Goal: Information Seeking & Learning: Learn about a topic

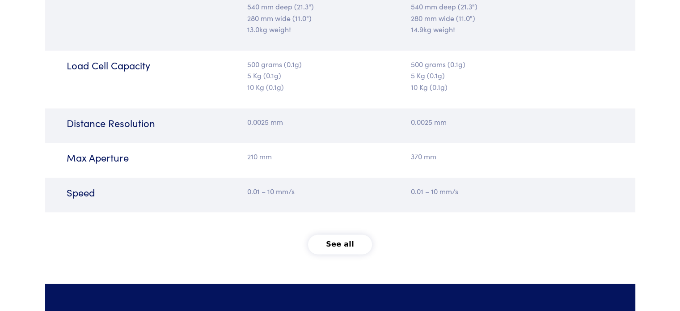
scroll to position [1342, 0]
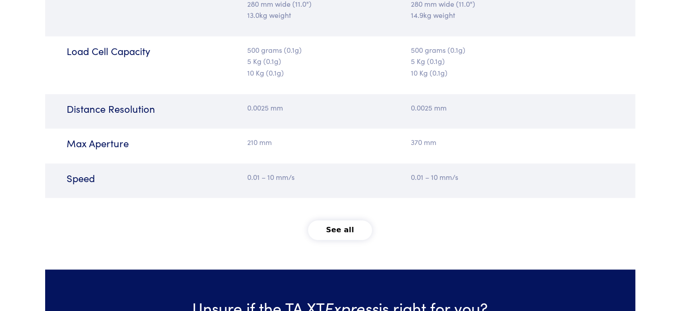
click at [338, 225] on button "See all" at bounding box center [340, 230] width 64 height 20
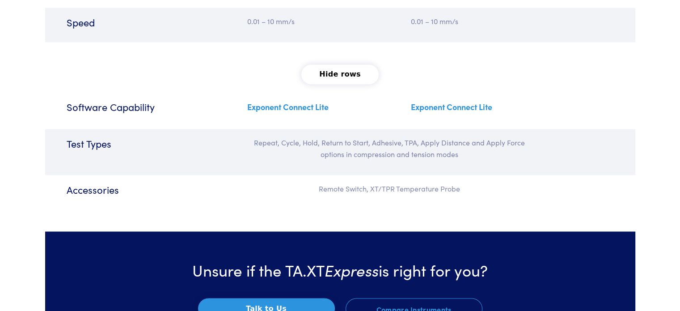
scroll to position [1484, 0]
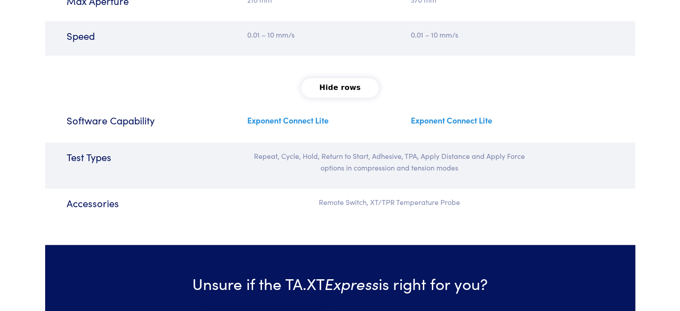
click at [271, 120] on link "Exponent Connect Lite" at bounding box center [287, 119] width 81 height 11
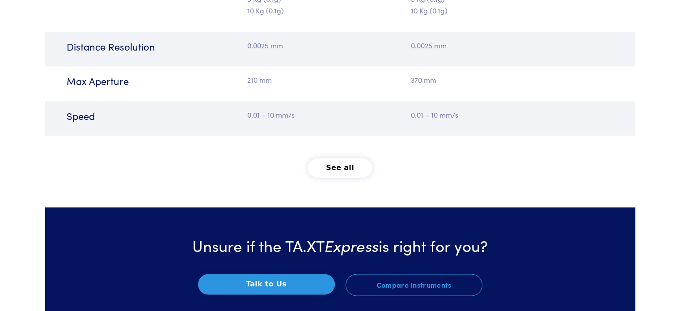
scroll to position [1439, 0]
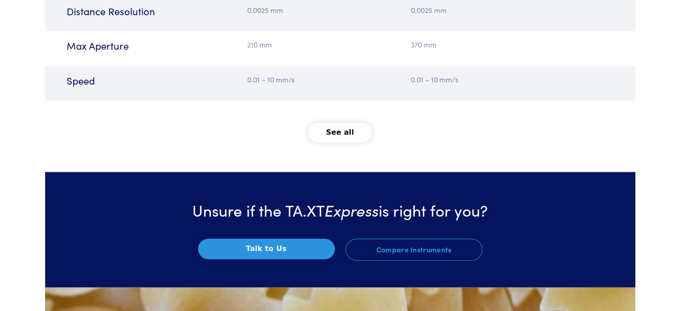
click at [343, 134] on button "See all" at bounding box center [340, 133] width 64 height 20
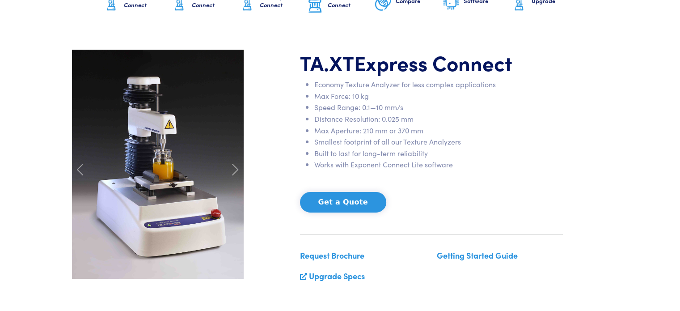
scroll to position [0, 0]
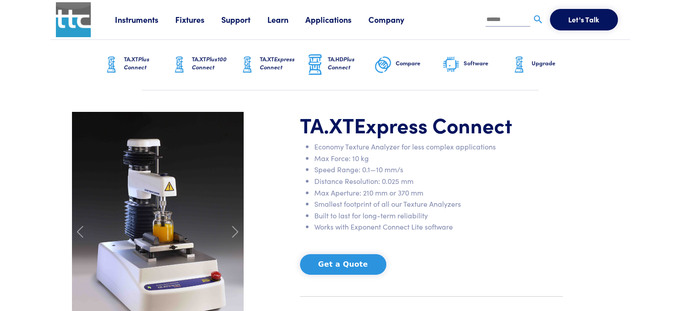
click at [279, 59] on span "Express Connect" at bounding box center [277, 63] width 35 height 17
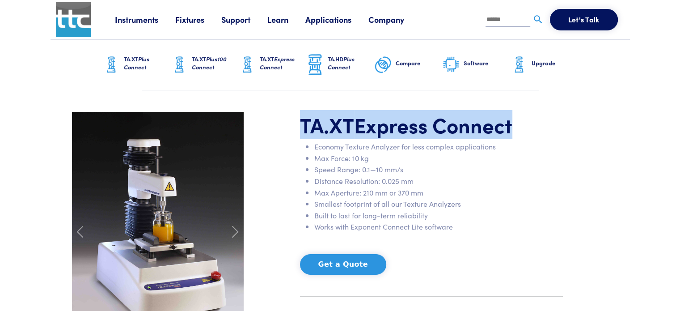
drag, startPoint x: 298, startPoint y: 123, endPoint x: 514, endPoint y: 135, distance: 216.7
click at [514, 135] on div "TA.XT Express Connect Economy Texture Analyzer for less complex applications Ma…" at bounding box center [432, 232] width 274 height 240
copy h1 "TA.XT Express Connect"
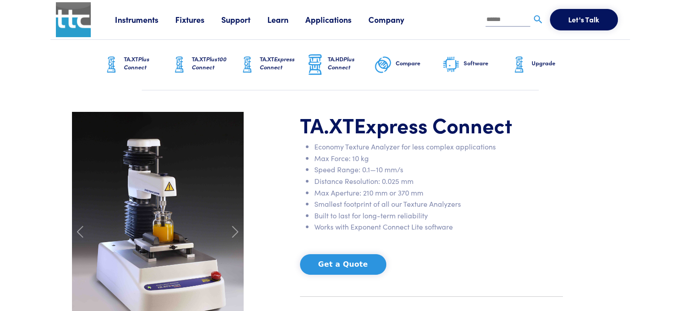
click at [504, 20] on input "text" at bounding box center [508, 19] width 45 height 13
paste input "**********"
type input "**********"
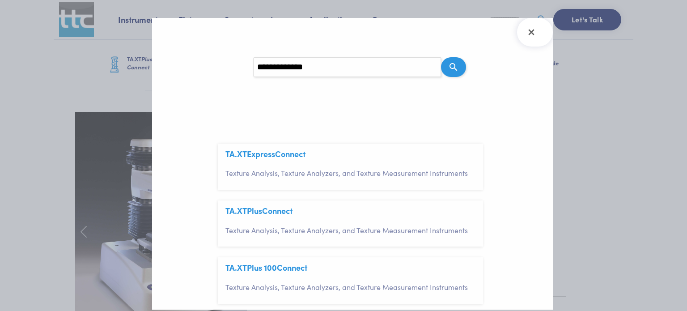
scroll to position [89, 0]
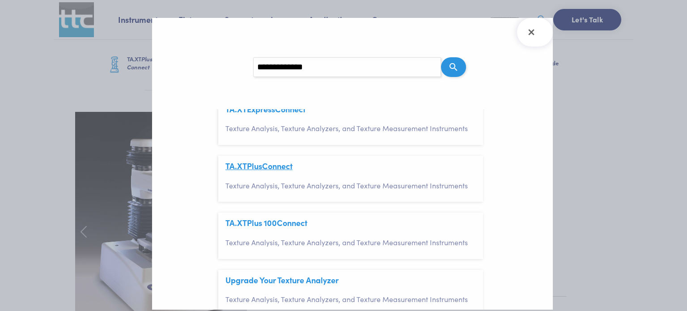
click at [278, 168] on span "Connect" at bounding box center [277, 165] width 30 height 11
click at [528, 31] on icon "Close Search Results" at bounding box center [531, 32] width 14 height 14
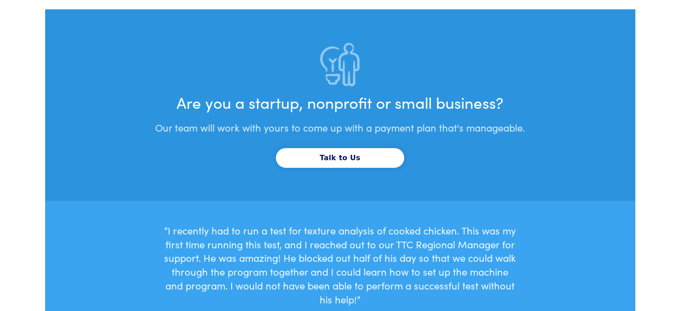
scroll to position [2907, 0]
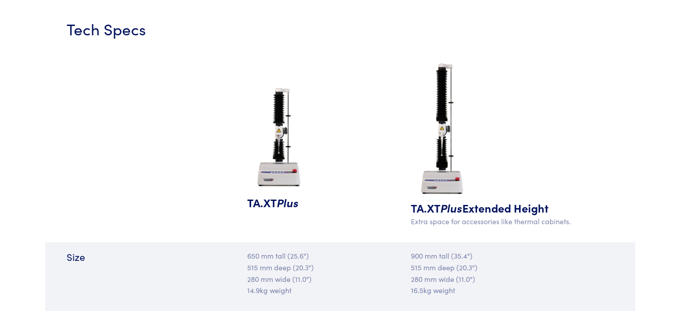
scroll to position [850, 0]
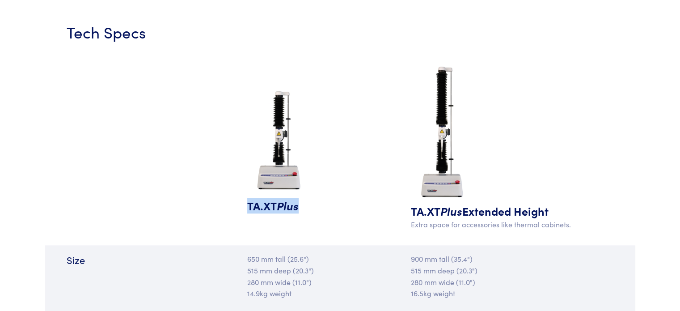
drag, startPoint x: 246, startPoint y: 203, endPoint x: 301, endPoint y: 211, distance: 54.6
click at [301, 211] on div "TA.XT Plus" at bounding box center [291, 149] width 98 height 175
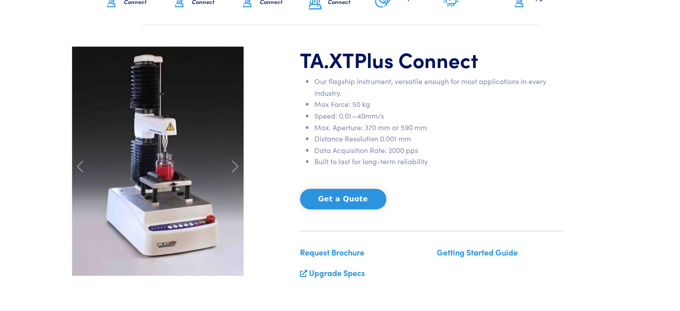
scroll to position [0, 0]
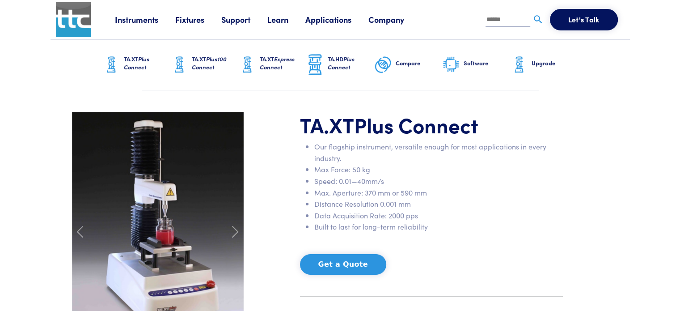
click at [133, 63] on span "Plus Connect" at bounding box center [136, 63] width 25 height 17
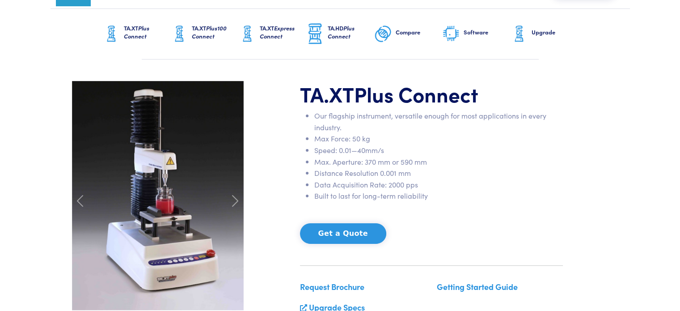
scroll to position [45, 0]
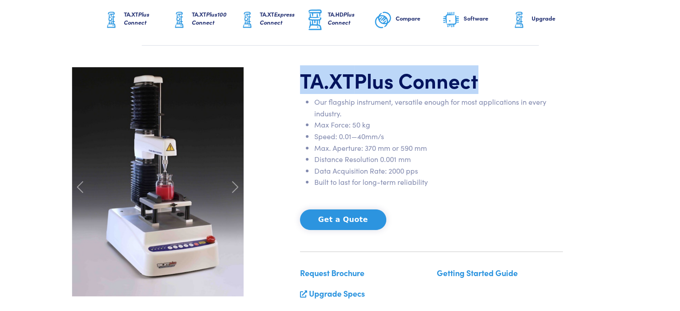
drag, startPoint x: 304, startPoint y: 81, endPoint x: 522, endPoint y: 89, distance: 218.4
click at [522, 89] on h1 "TA.XT Plus Connect" at bounding box center [431, 80] width 263 height 26
copy h1 "TA.XT Plus Connect"
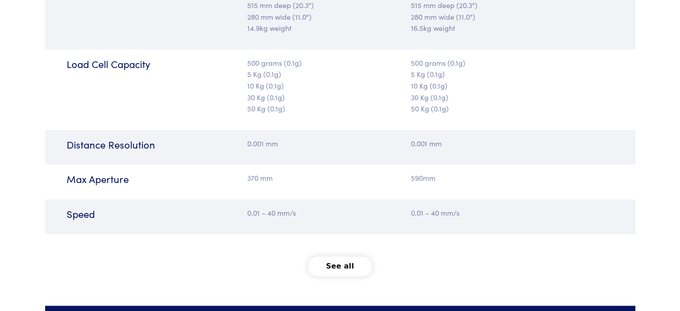
scroll to position [1163, 0]
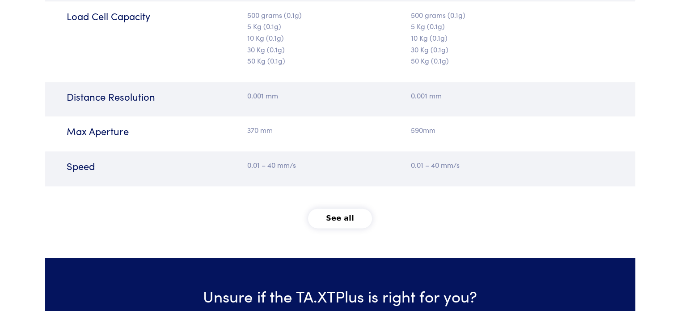
click at [347, 221] on button "See all" at bounding box center [340, 218] width 64 height 20
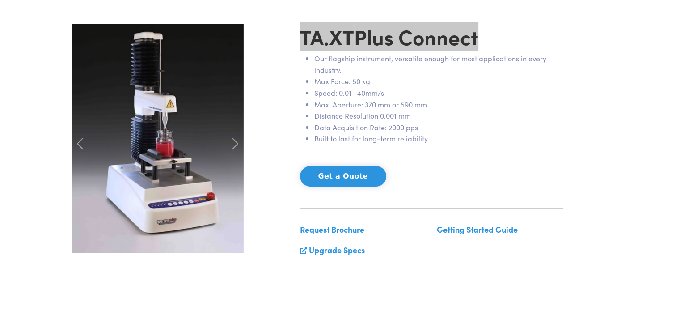
scroll to position [89, 0]
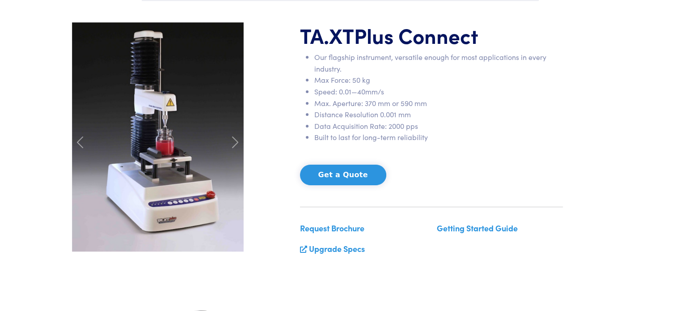
click at [499, 195] on div "TA.XT Plus Connect Our flagship instrument, versatile enough for most applicati…" at bounding box center [432, 142] width 274 height 240
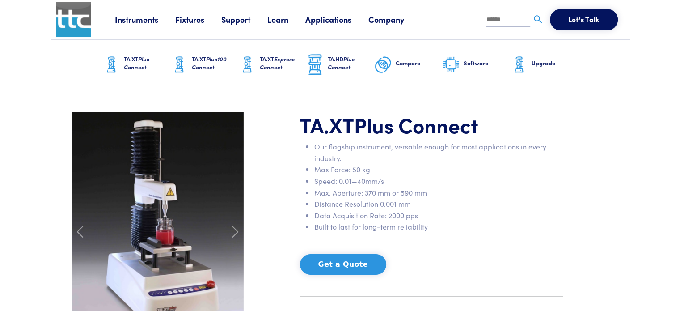
scroll to position [45, 0]
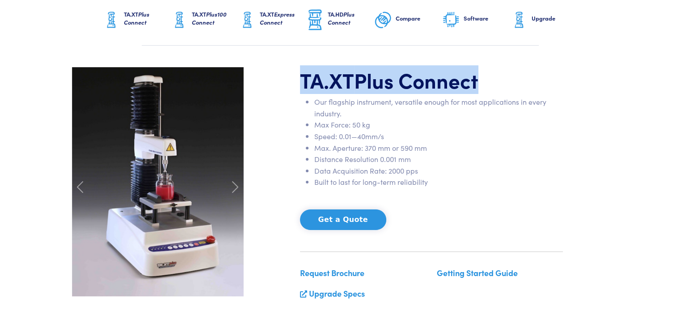
drag, startPoint x: 301, startPoint y: 75, endPoint x: 485, endPoint y: 82, distance: 184.4
click at [485, 82] on h1 "TA.XT Plus Connect" at bounding box center [431, 80] width 263 height 26
copy h1 "TA.XT Plus Connect"
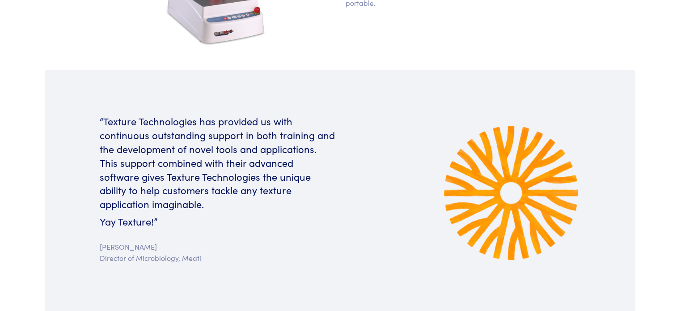
scroll to position [537, 0]
